Goal: Task Accomplishment & Management: Complete application form

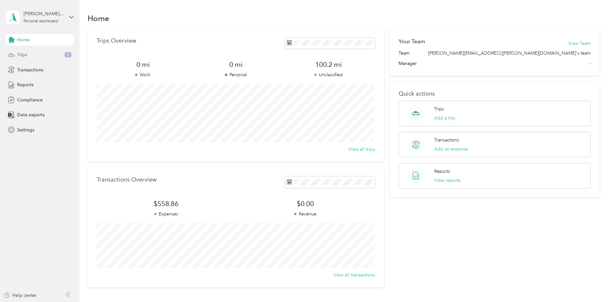
click at [39, 53] on div "Trips 3" at bounding box center [40, 55] width 68 height 12
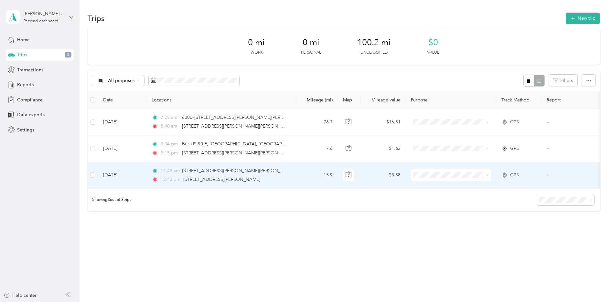
click at [550, 176] on td "--" at bounding box center [571, 175] width 59 height 27
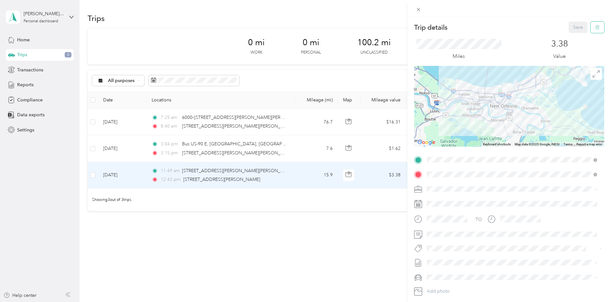
click at [596, 29] on icon "button" at bounding box center [598, 27] width 5 height 5
click at [574, 36] on button "Yes" at bounding box center [574, 35] width 13 height 10
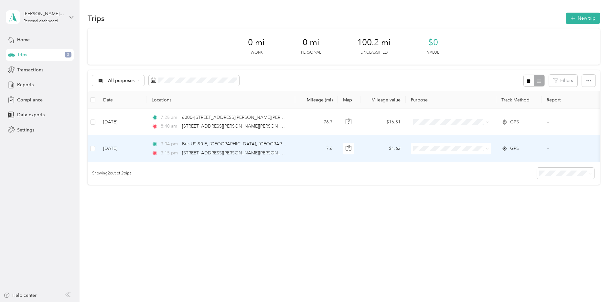
click at [544, 142] on td "--" at bounding box center [571, 149] width 59 height 27
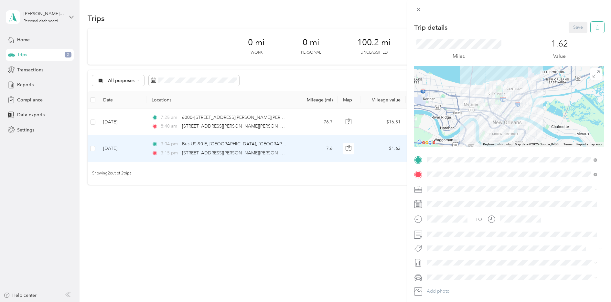
click at [596, 28] on icon "button" at bounding box center [598, 27] width 5 height 5
click at [577, 35] on button "Yes" at bounding box center [574, 35] width 13 height 10
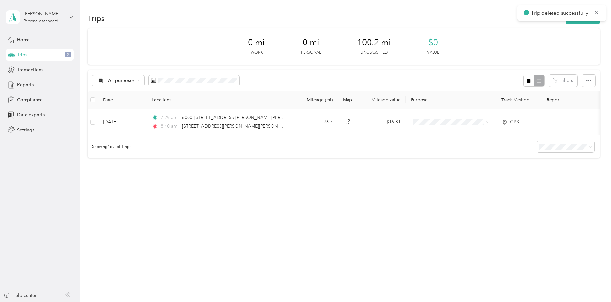
click at [403, 228] on div "Trips New trip 0 mi Work 0 mi Personal 100.2 mi Unclassified $0 Value All purpo…" at bounding box center [344, 151] width 529 height 302
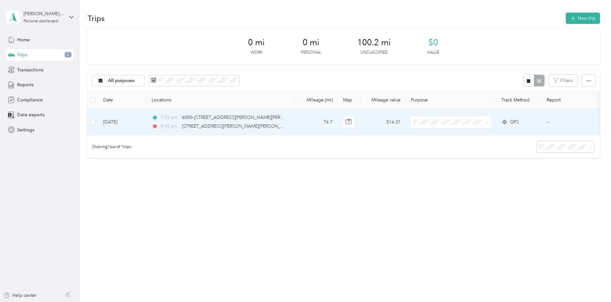
click at [549, 121] on td "--" at bounding box center [571, 122] width 59 height 27
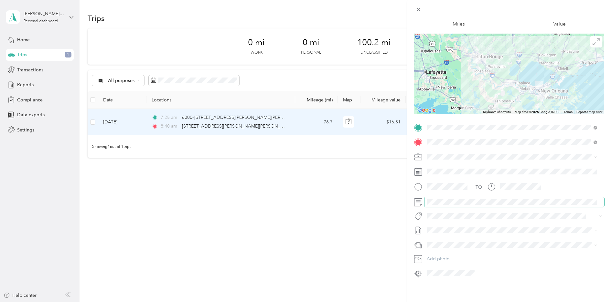
scroll to position [37, 0]
click at [324, 242] on div "Trip details Save This trip cannot be edited because it is either under review,…" at bounding box center [305, 151] width 611 height 302
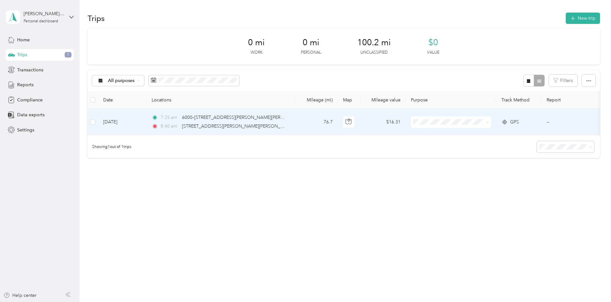
click at [487, 123] on icon at bounding box center [487, 122] width 3 height 3
click at [456, 136] on span "Option Care Health" at bounding box center [457, 134] width 60 height 7
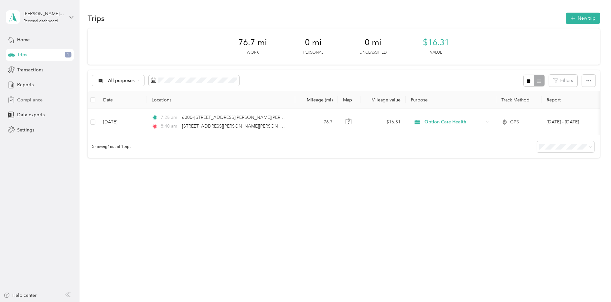
click at [36, 101] on span "Compliance" at bounding box center [30, 100] width 26 height 7
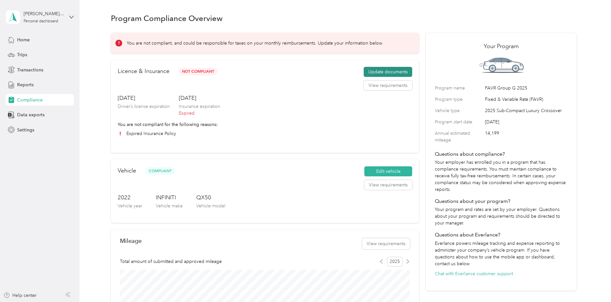
click at [386, 71] on button "Update documents" at bounding box center [388, 72] width 49 height 10
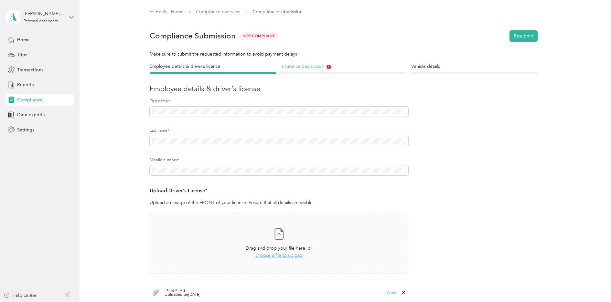
click at [327, 68] on icon at bounding box center [329, 67] width 5 height 5
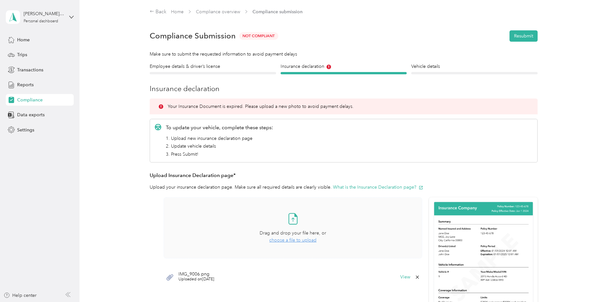
click at [289, 241] on span "choose a file to upload" at bounding box center [292, 240] width 47 height 5
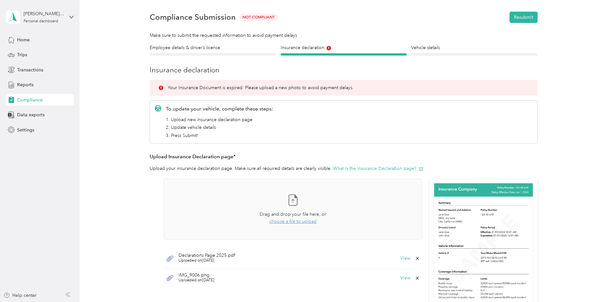
scroll to position [15, 0]
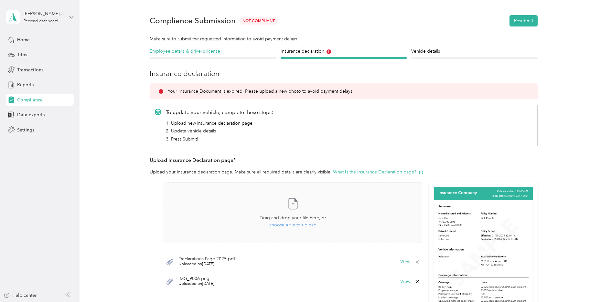
click at [173, 53] on h4 "Employee details & driver’s license" at bounding box center [213, 51] width 126 height 7
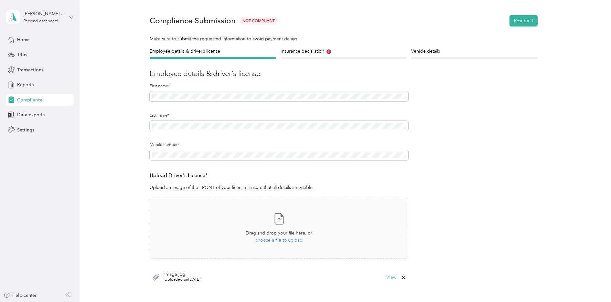
click at [392, 278] on button "View" at bounding box center [392, 278] width 10 height 5
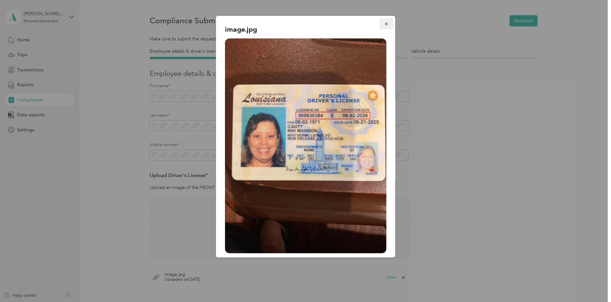
click at [384, 22] on icon "button" at bounding box center [386, 24] width 5 height 5
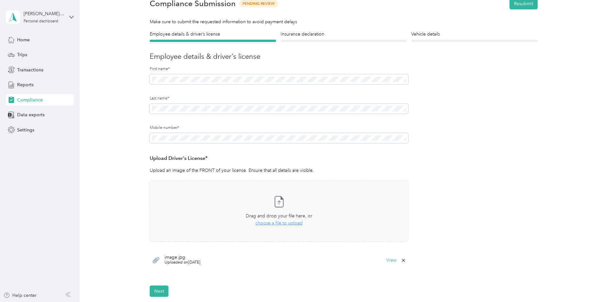
scroll to position [48, 0]
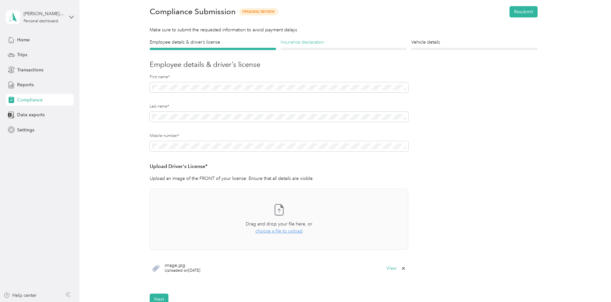
click at [303, 43] on h4 "Insurance declaration" at bounding box center [344, 42] width 126 height 7
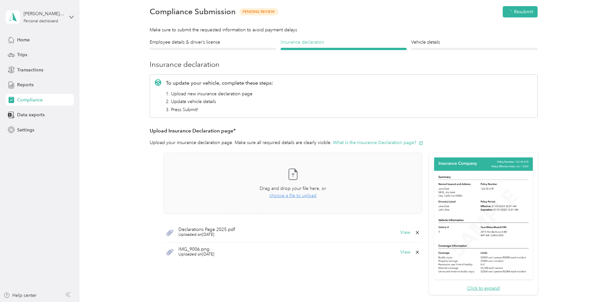
scroll to position [8, 0]
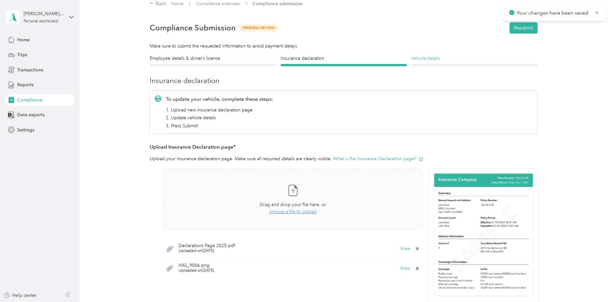
click at [438, 60] on h4 "Vehicle details" at bounding box center [474, 58] width 126 height 7
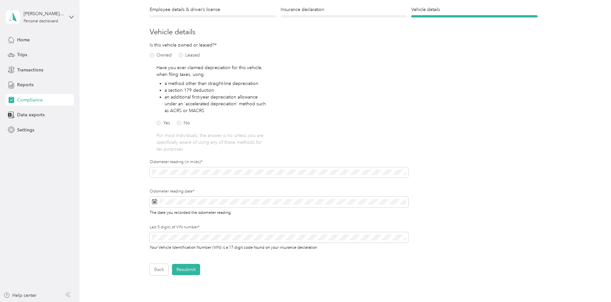
scroll to position [73, 0]
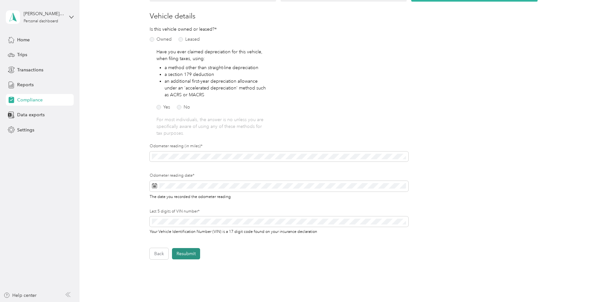
click at [187, 255] on button "Resubmit" at bounding box center [186, 253] width 28 height 11
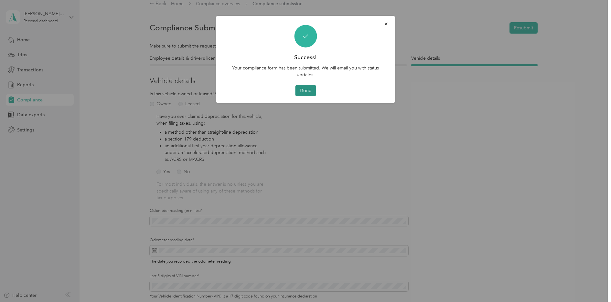
click at [307, 92] on button "Done" at bounding box center [305, 90] width 21 height 11
